Goal: Transaction & Acquisition: Purchase product/service

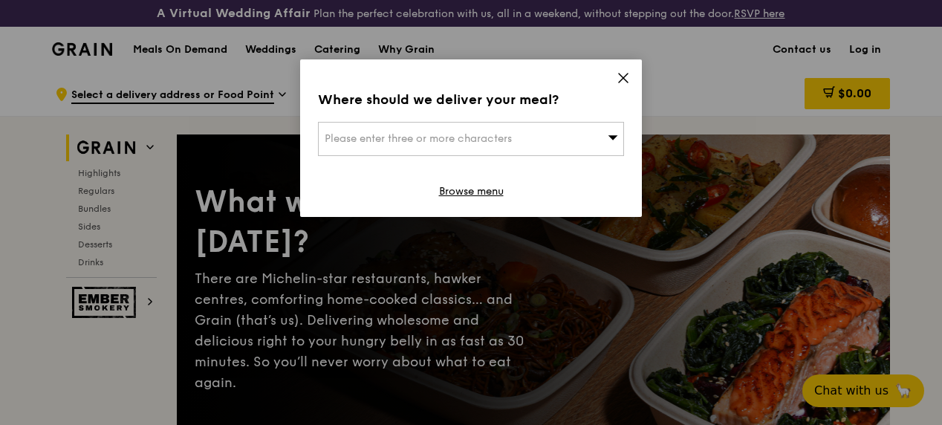
click at [572, 134] on div "Please enter three or more characters" at bounding box center [471, 139] width 306 height 34
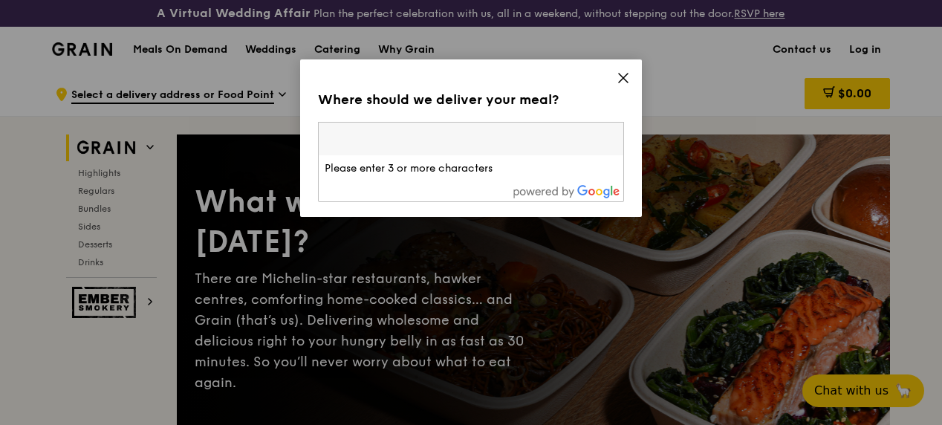
click at [620, 79] on icon at bounding box center [622, 77] width 13 height 13
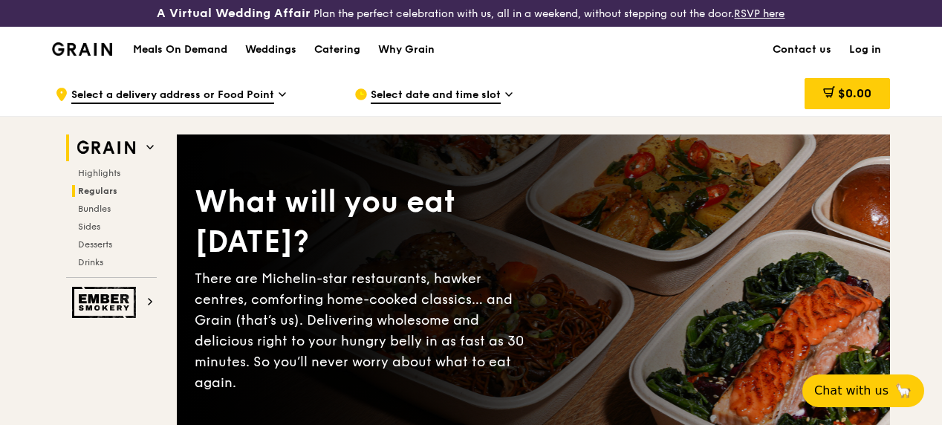
click at [90, 196] on span "Regulars" at bounding box center [97, 191] width 39 height 10
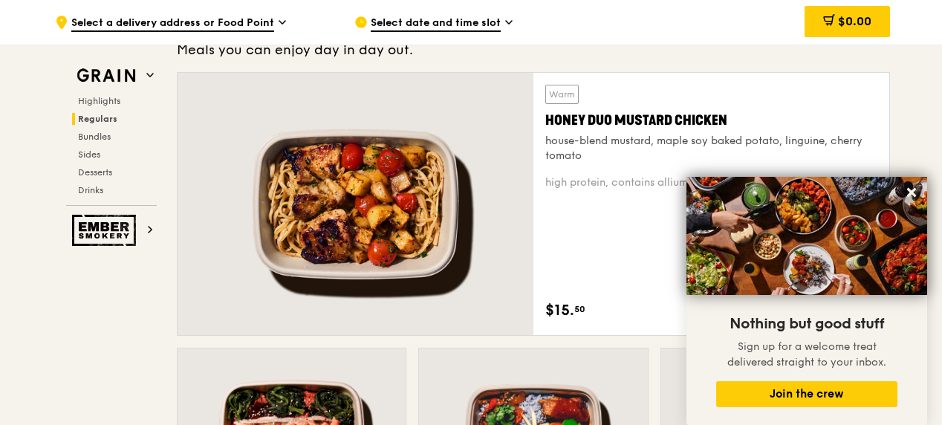
scroll to position [1069, 0]
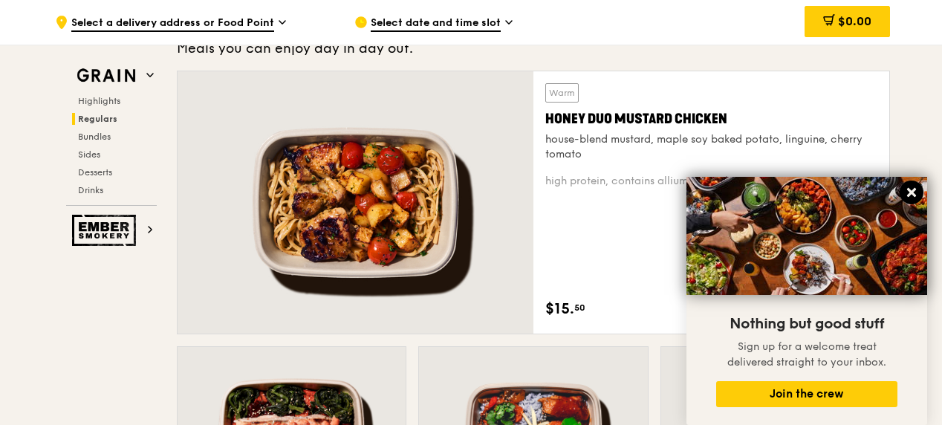
click at [912, 194] on icon at bounding box center [911, 192] width 9 height 9
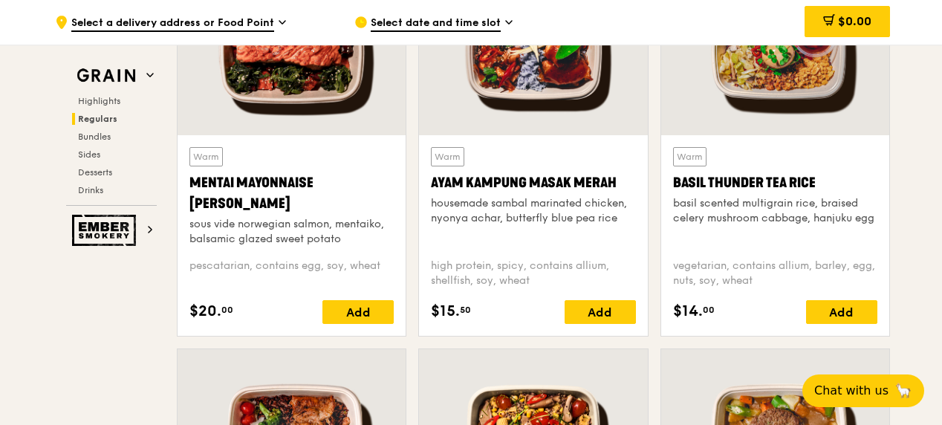
scroll to position [1418, 0]
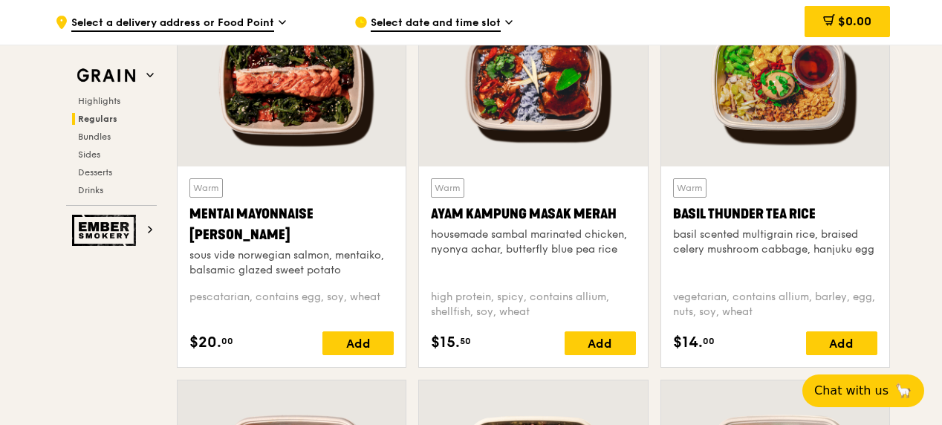
drag, startPoint x: 273, startPoint y: 246, endPoint x: 186, endPoint y: 224, distance: 89.5
click at [186, 224] on div "Warm Mentai Mayonnaise Aburi Salmon sous vide norwegian salmon, mentaiko, balsa…" at bounding box center [291, 266] width 228 height 200
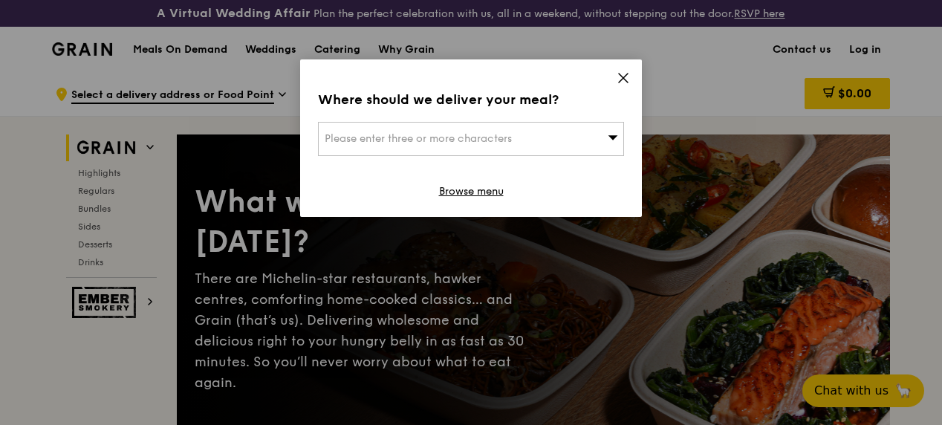
click at [482, 193] on link "Browse menu" at bounding box center [471, 191] width 65 height 15
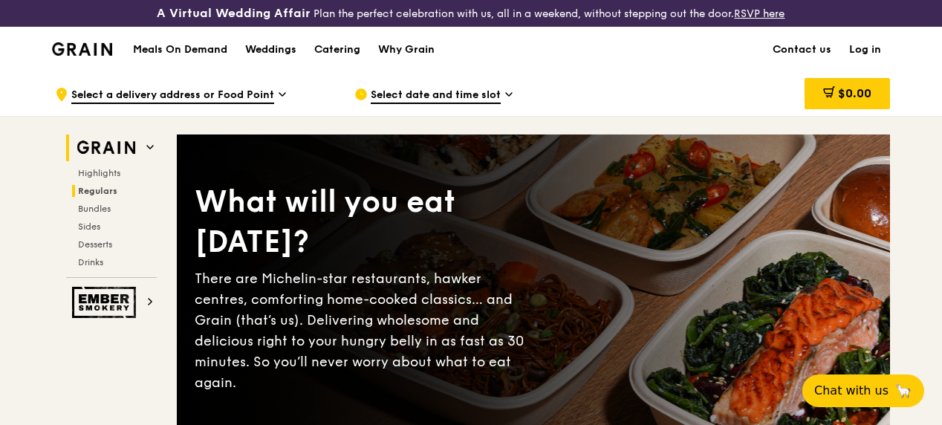
click at [146, 197] on h2 "Regulars" at bounding box center [114, 191] width 85 height 12
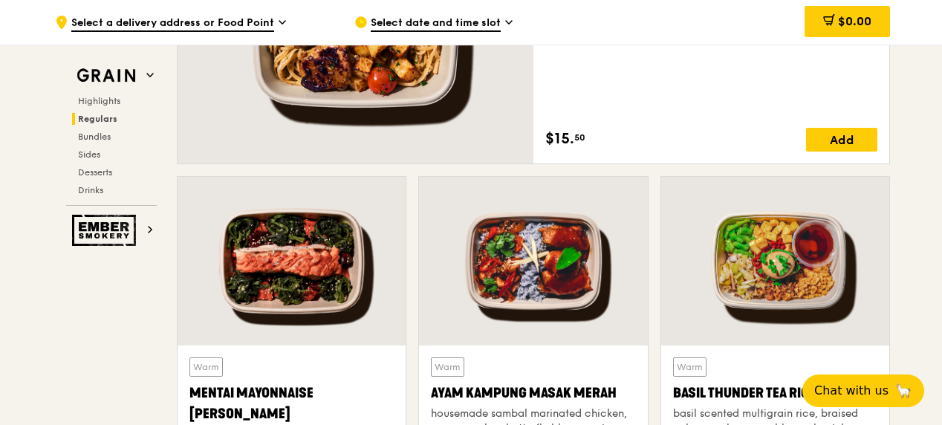
scroll to position [1388, 0]
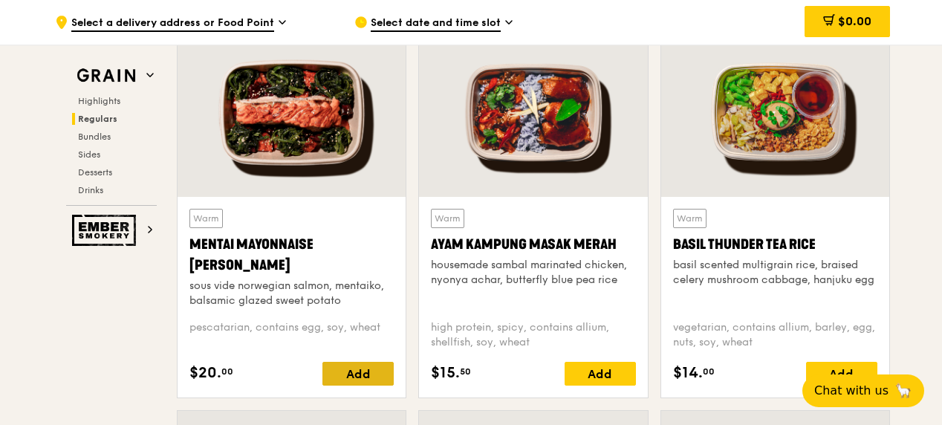
click at [348, 384] on div "Add" at bounding box center [357, 374] width 71 height 24
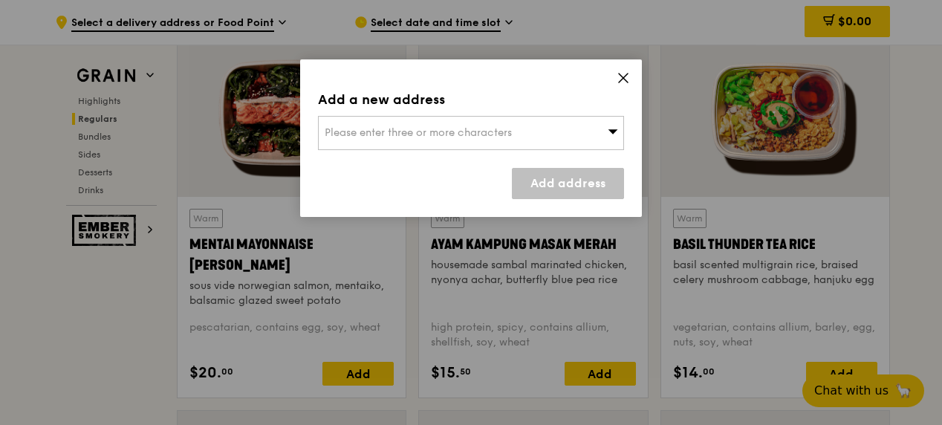
click at [553, 138] on div "Please enter three or more characters" at bounding box center [471, 133] width 306 height 34
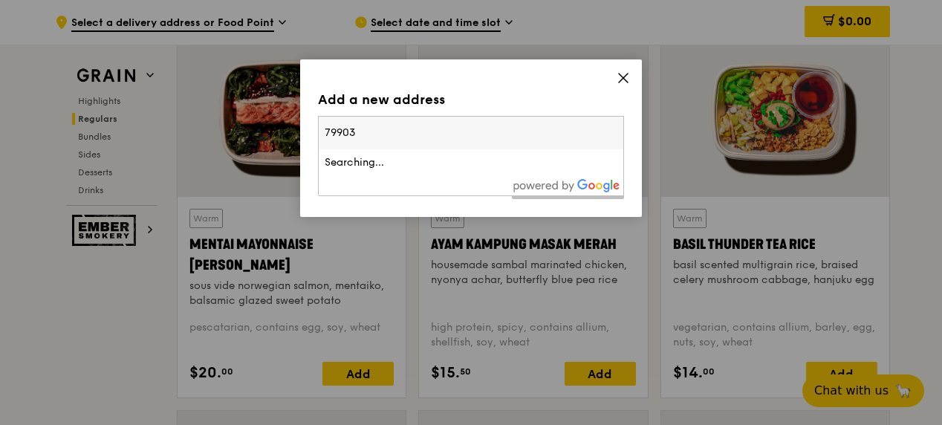
type input "799036"
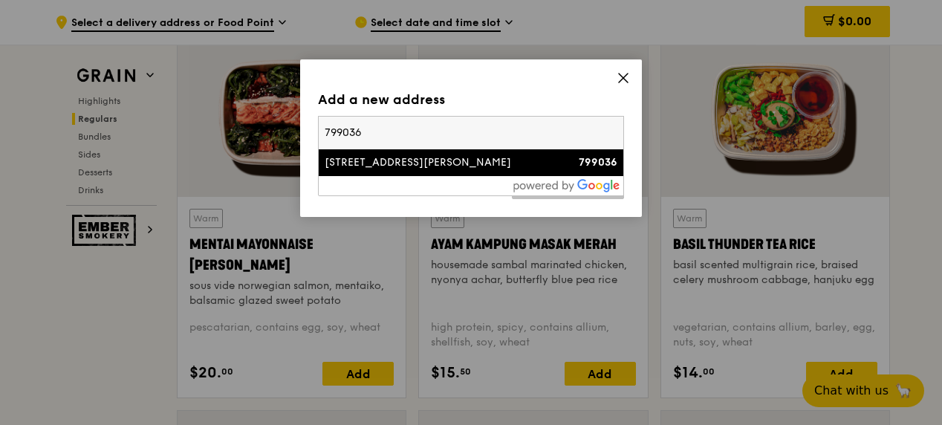
click at [487, 169] on div "[STREET_ADDRESS][PERSON_NAME]" at bounding box center [434, 162] width 220 height 15
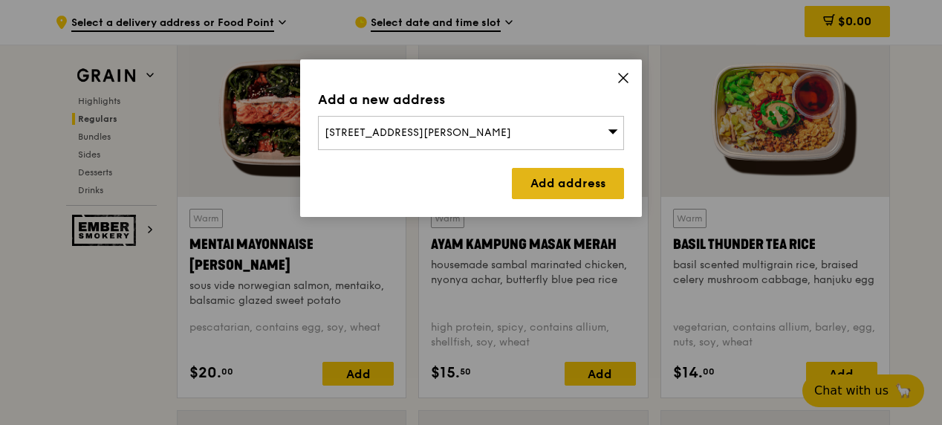
click at [534, 186] on link "Add address" at bounding box center [568, 183] width 112 height 31
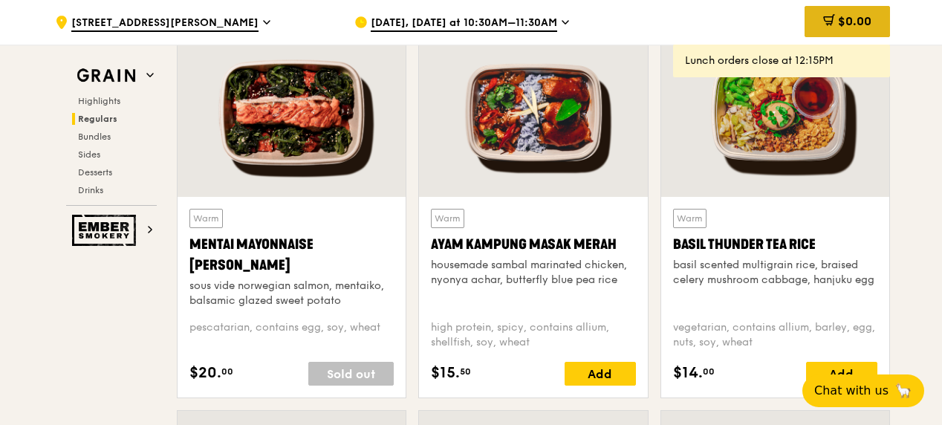
click at [840, 19] on span "$0.00" at bounding box center [854, 21] width 33 height 14
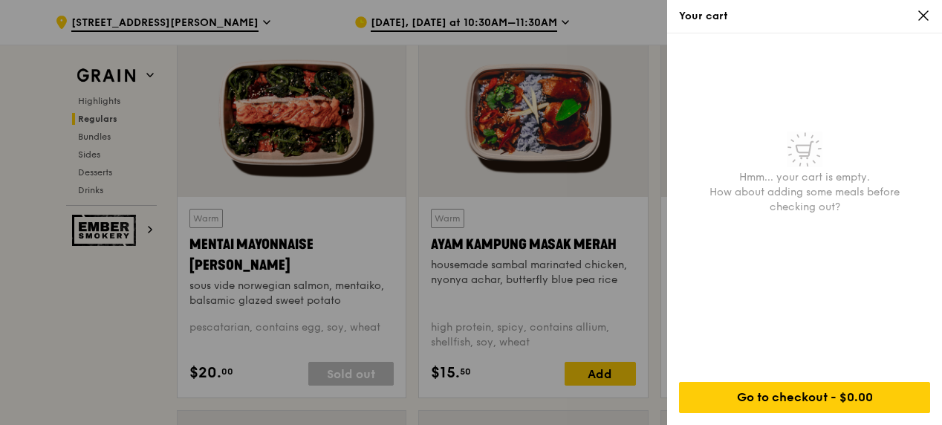
click at [928, 11] on icon at bounding box center [922, 15] width 13 height 13
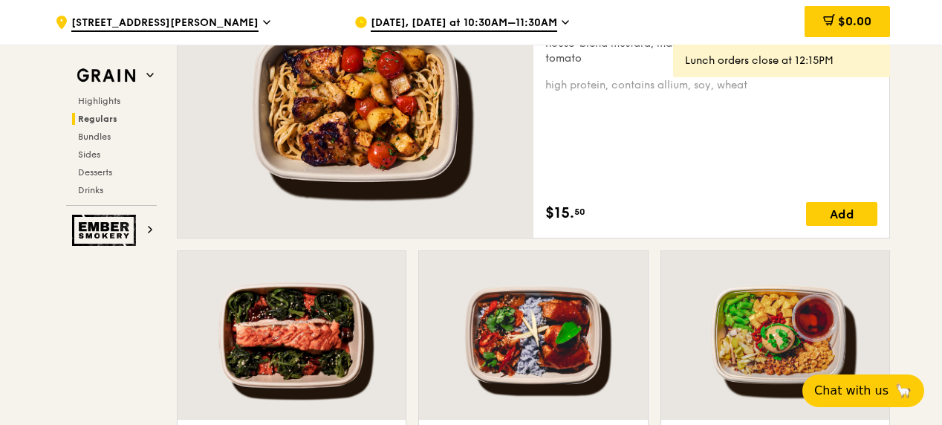
scroll to position [1164, 0]
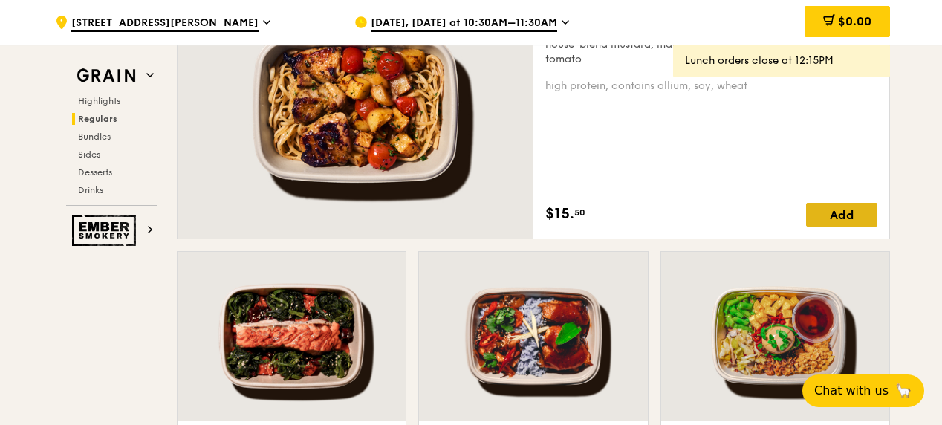
click at [823, 226] on div "Add" at bounding box center [841, 215] width 71 height 24
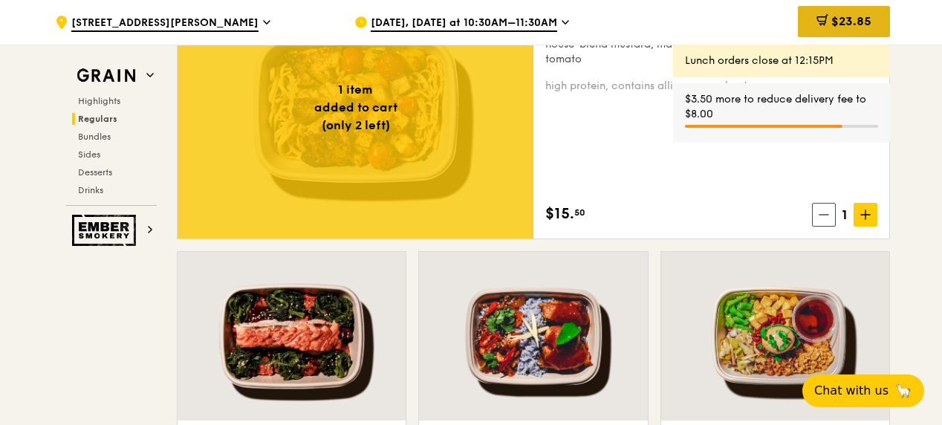
click at [826, 13] on div "$23.85" at bounding box center [843, 21] width 92 height 31
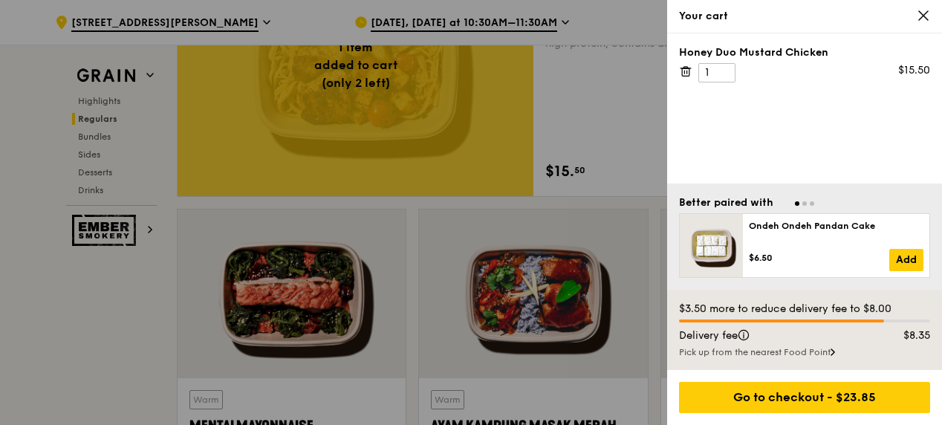
scroll to position [1239, 0]
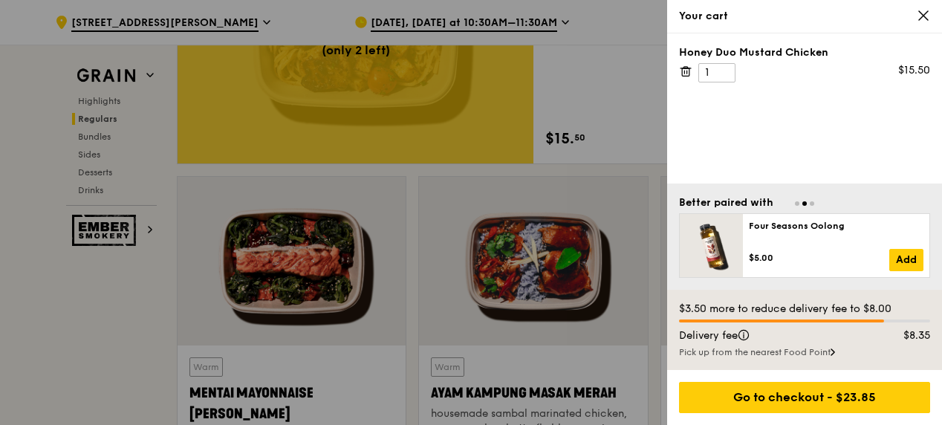
click at [918, 18] on icon at bounding box center [922, 15] width 13 height 13
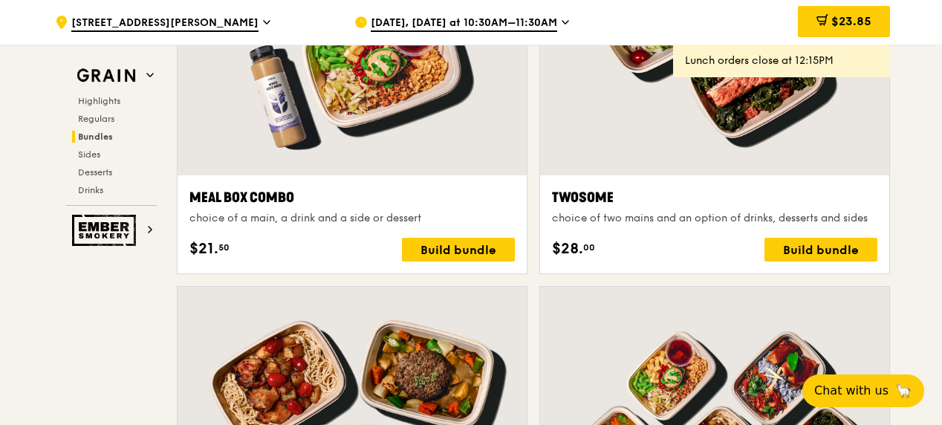
scroll to position [2354, 0]
